Goal: Task Accomplishment & Management: Use online tool/utility

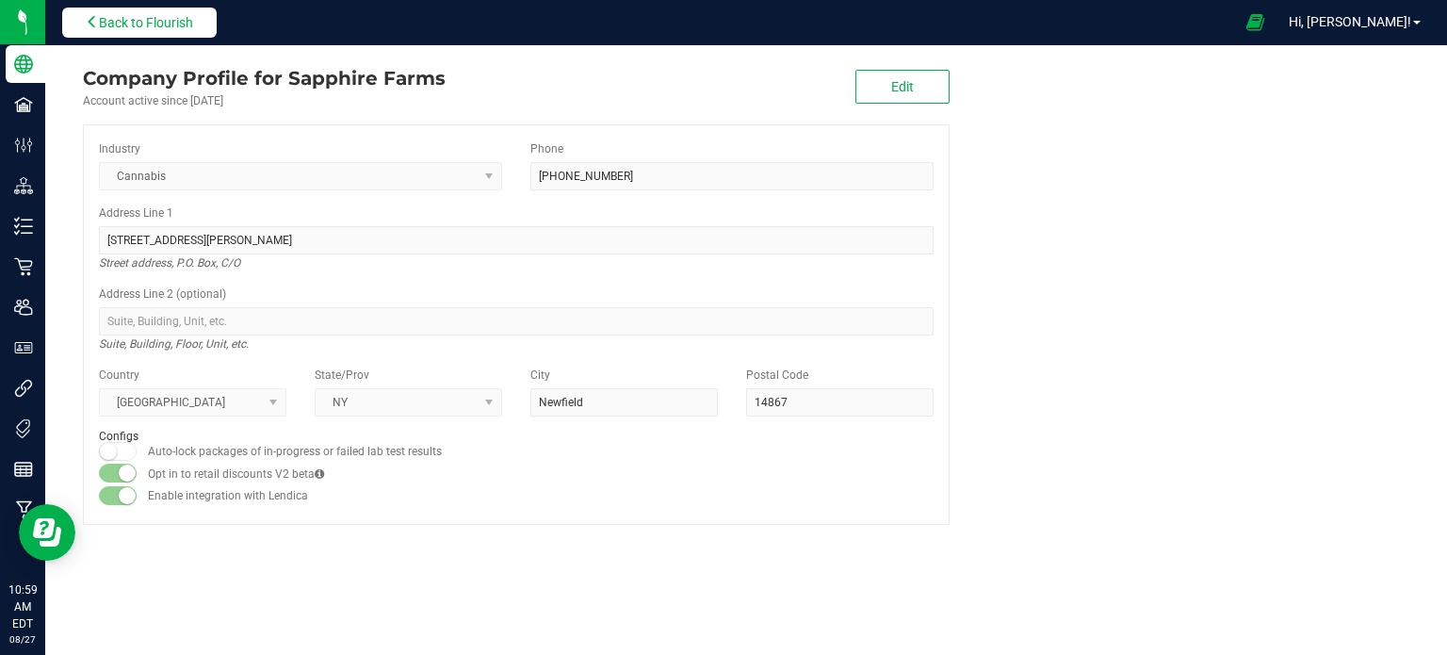
click at [185, 22] on span "Back to Flourish" at bounding box center [146, 22] width 94 height 15
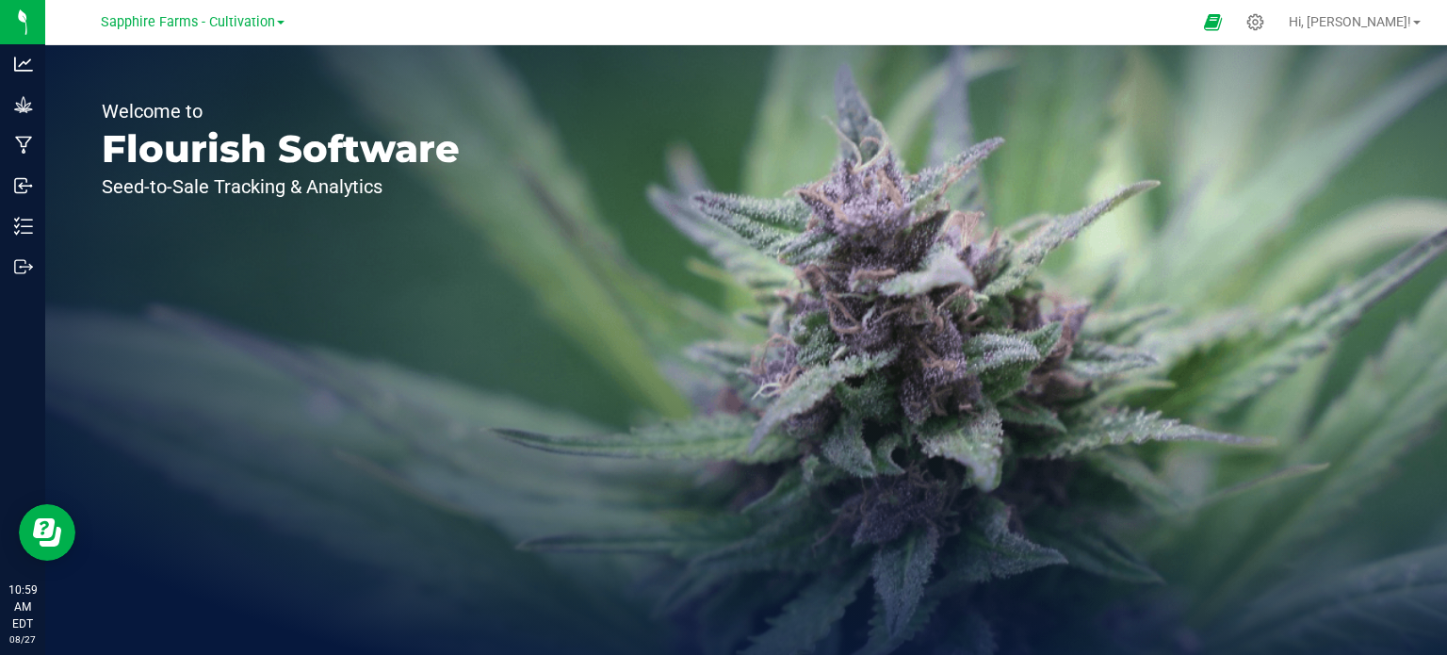
click at [282, 22] on span at bounding box center [281, 23] width 8 height 4
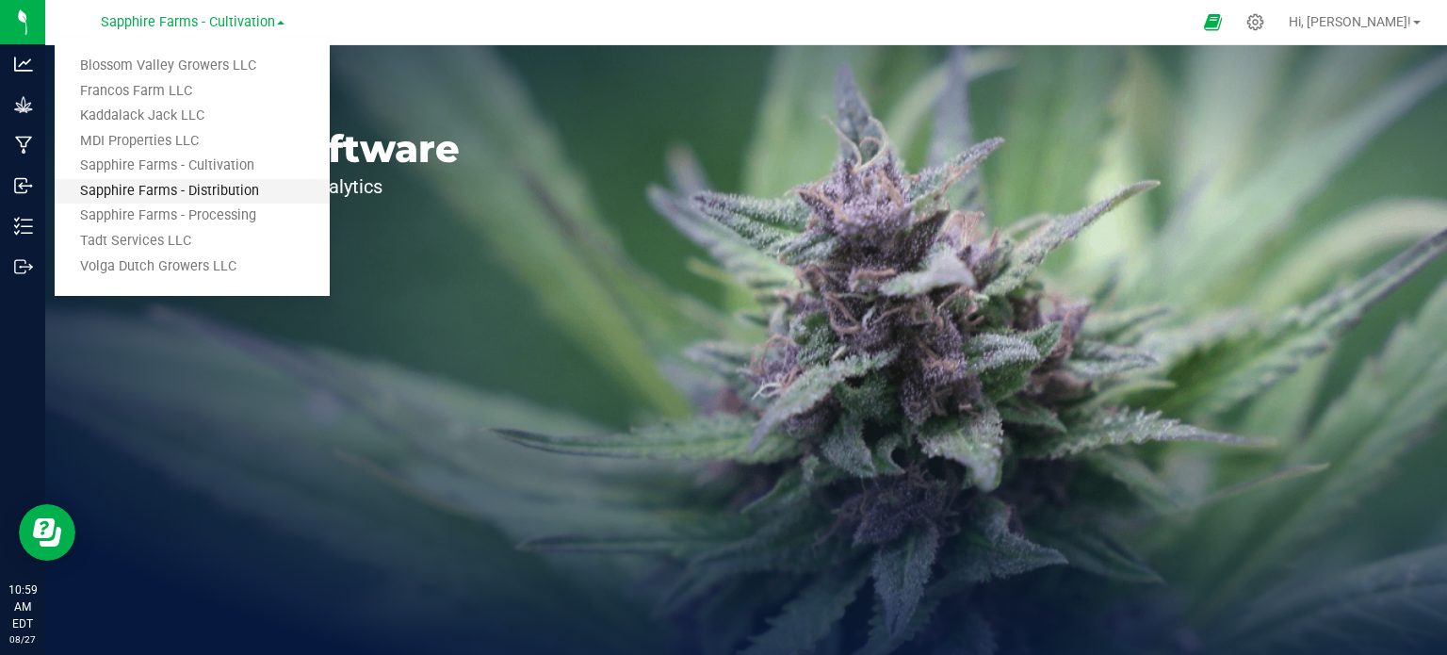
click at [196, 184] on link "Sapphire Farms - Distribution" at bounding box center [192, 191] width 275 height 25
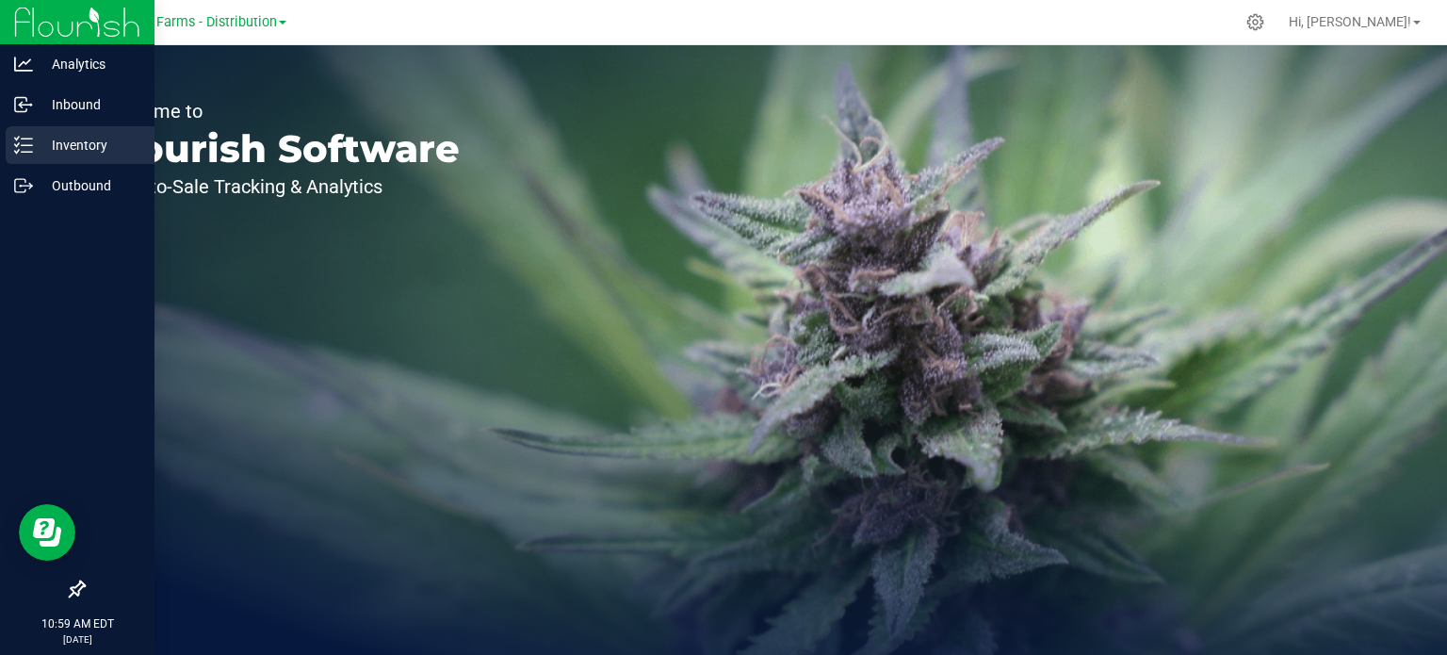
click at [36, 145] on p "Inventory" at bounding box center [89, 145] width 113 height 23
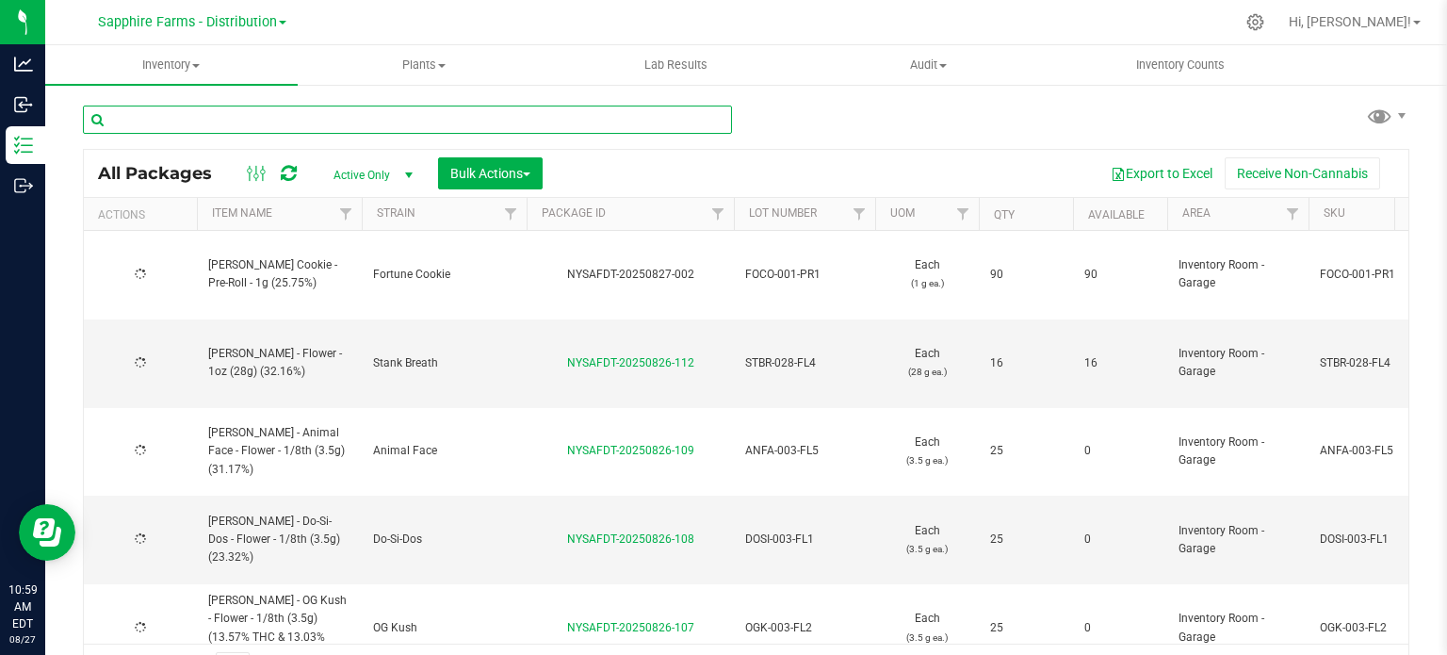
click at [421, 121] on input "text" at bounding box center [407, 120] width 649 height 28
type input "fortune cookie"
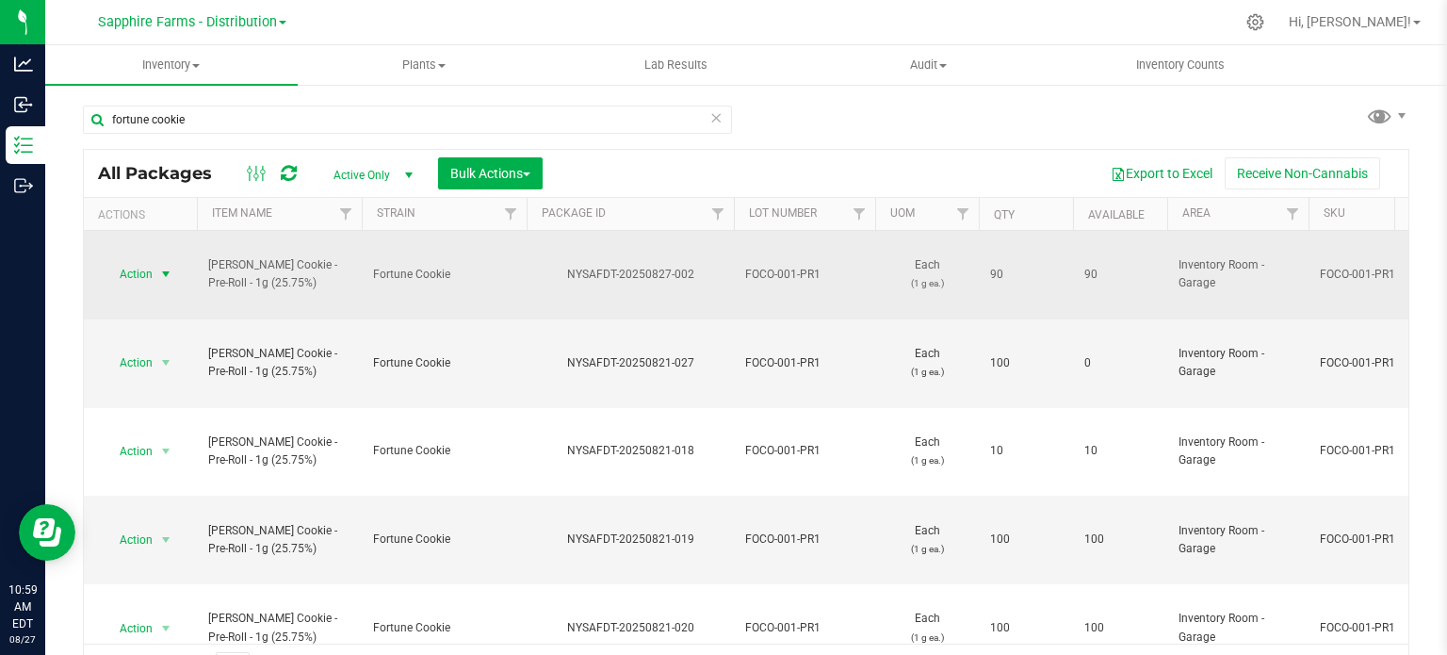
click at [168, 267] on span "select" at bounding box center [165, 274] width 15 height 15
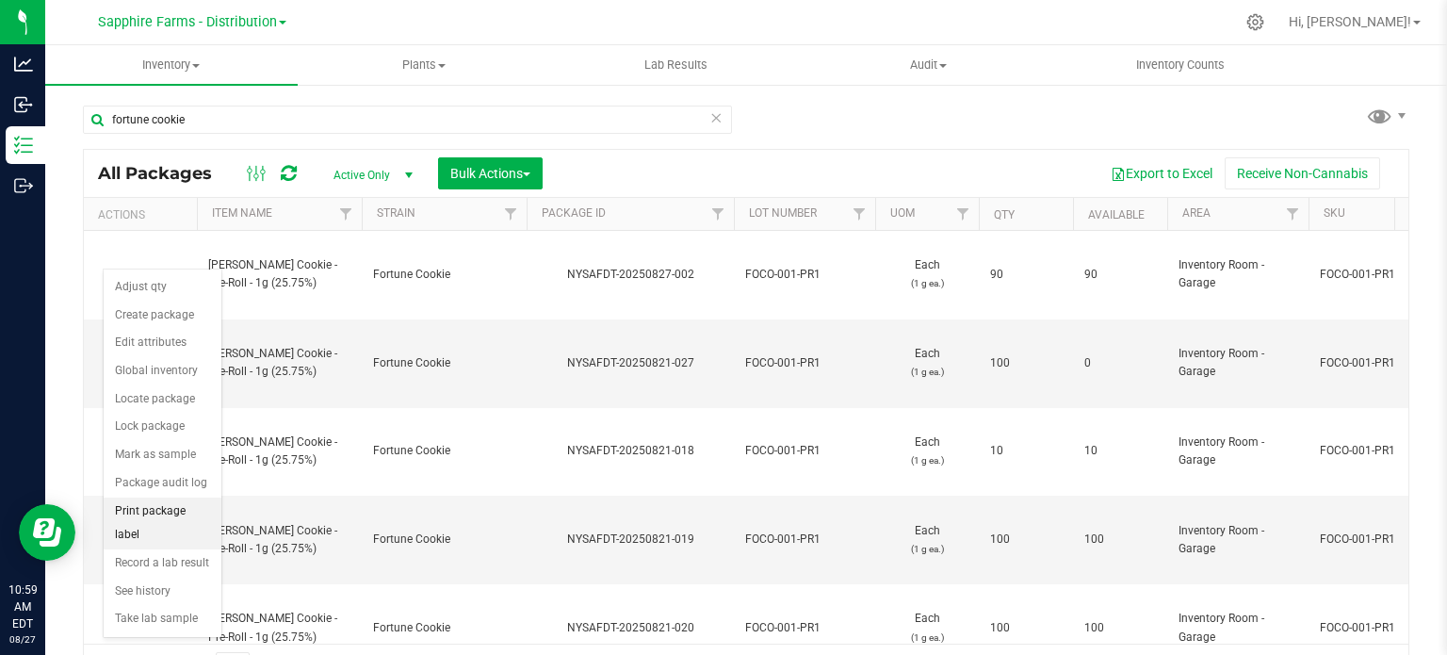
click at [173, 506] on li "Print package label" at bounding box center [163, 523] width 118 height 52
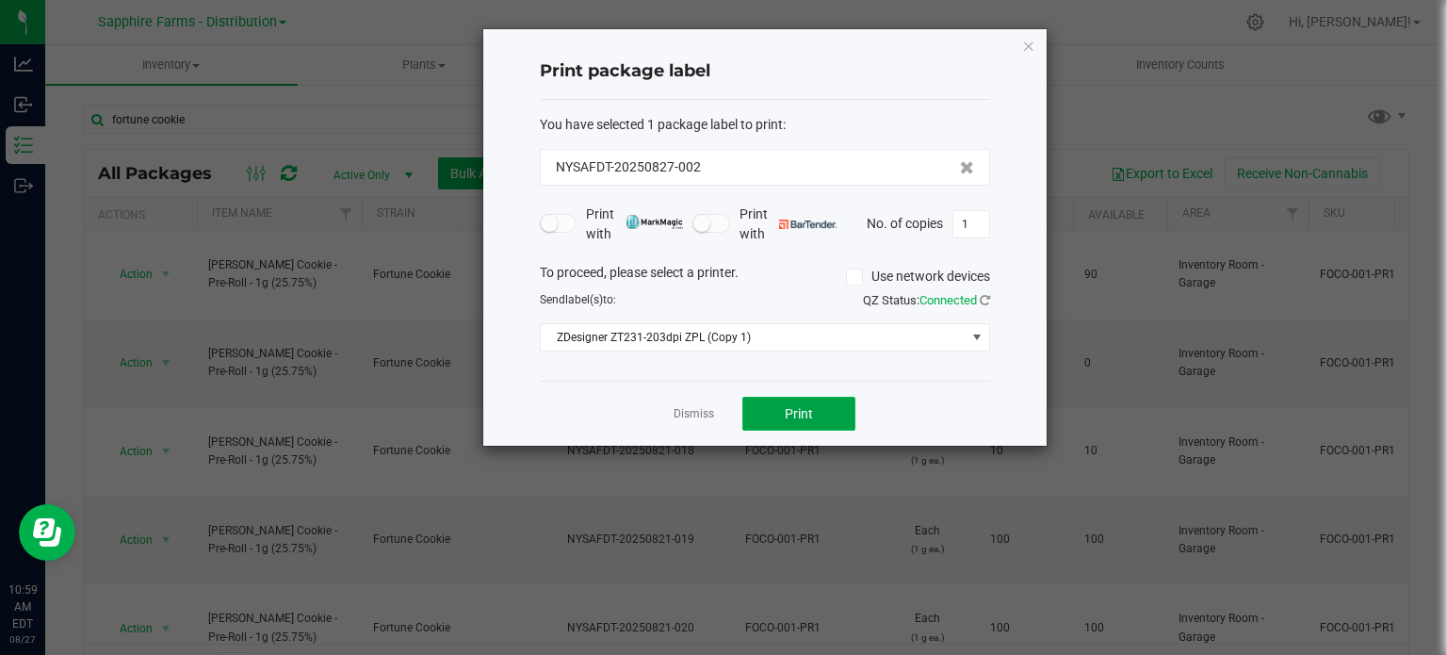
click at [775, 412] on button "Print" at bounding box center [798, 414] width 113 height 34
click at [1020, 44] on div "Print package label You have selected 1 package label to print : NYSAFDT-202508…" at bounding box center [764, 237] width 563 height 416
click at [1028, 41] on icon "button" at bounding box center [1028, 45] width 13 height 23
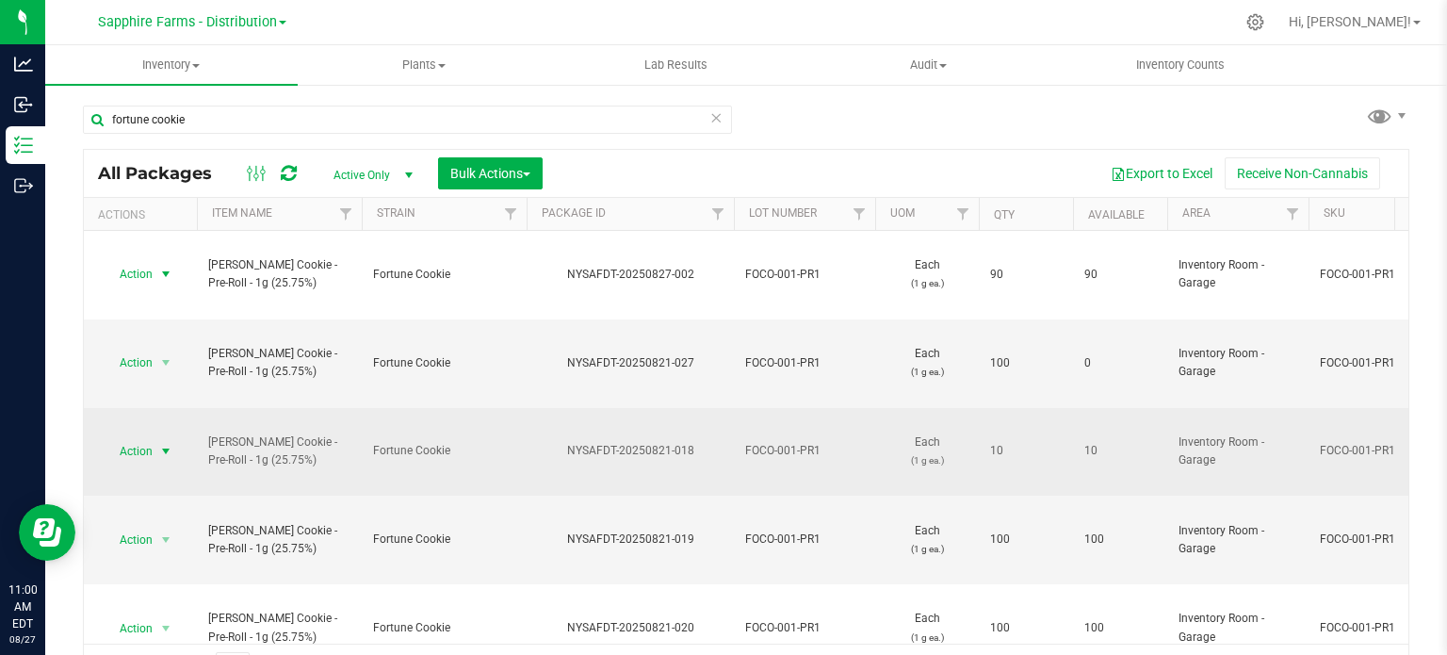
click at [165, 444] on span "select" at bounding box center [165, 451] width 15 height 15
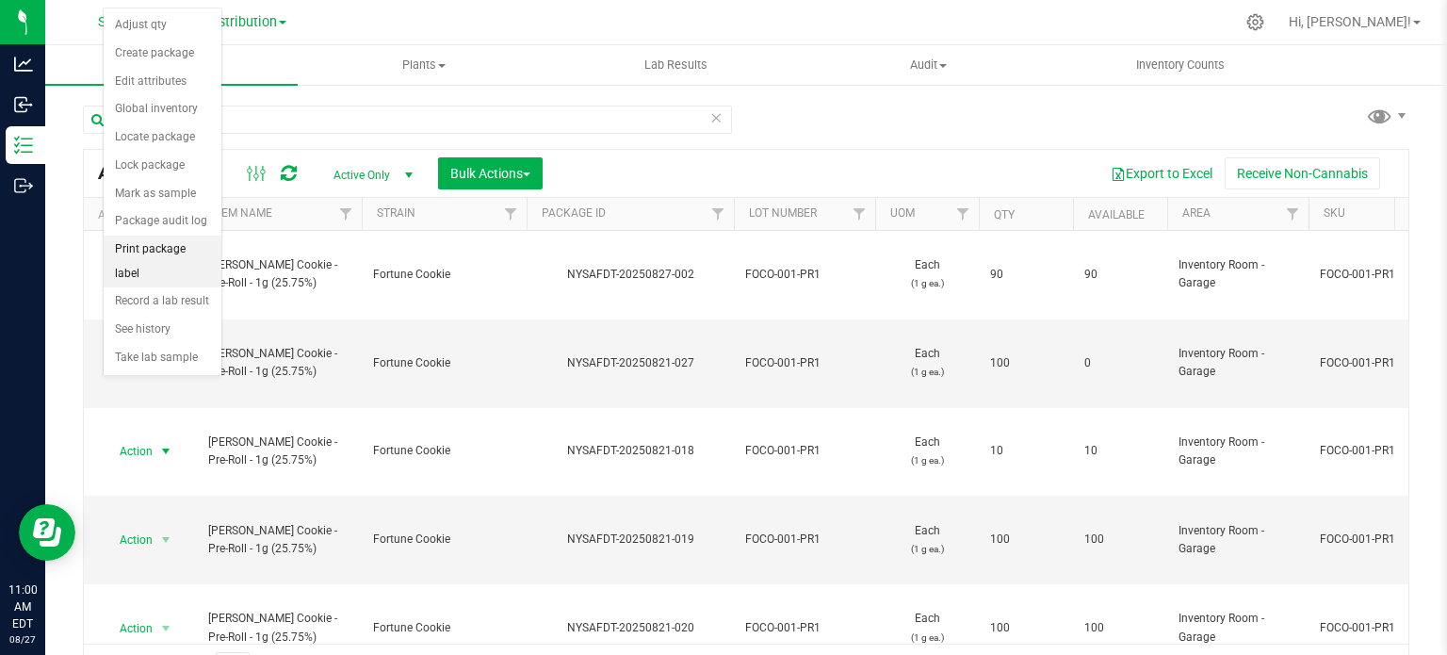
click at [143, 244] on li "Print package label" at bounding box center [163, 262] width 118 height 52
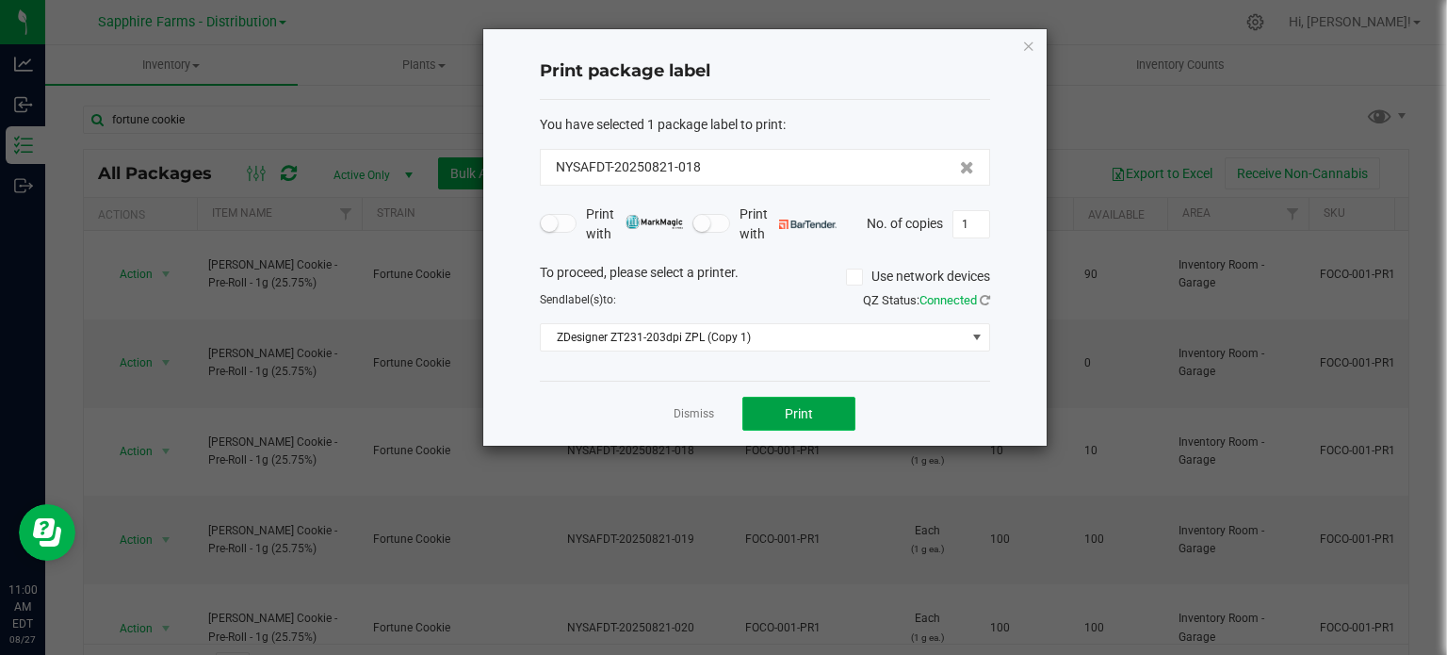
click at [799, 414] on span "Print" at bounding box center [799, 413] width 28 height 15
